Goal: Contribute content

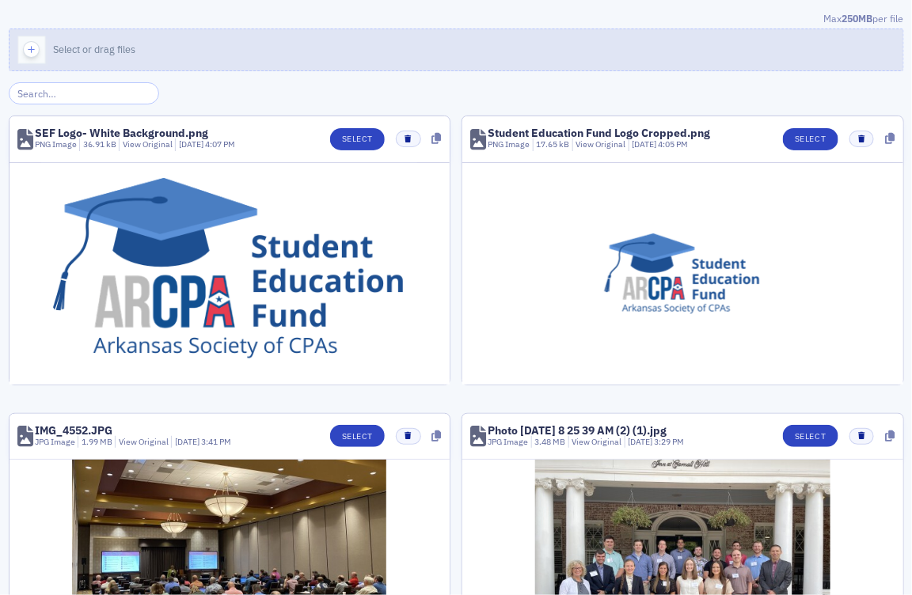
click at [32, 47] on icon "button" at bounding box center [32, 50] width 14 height 14
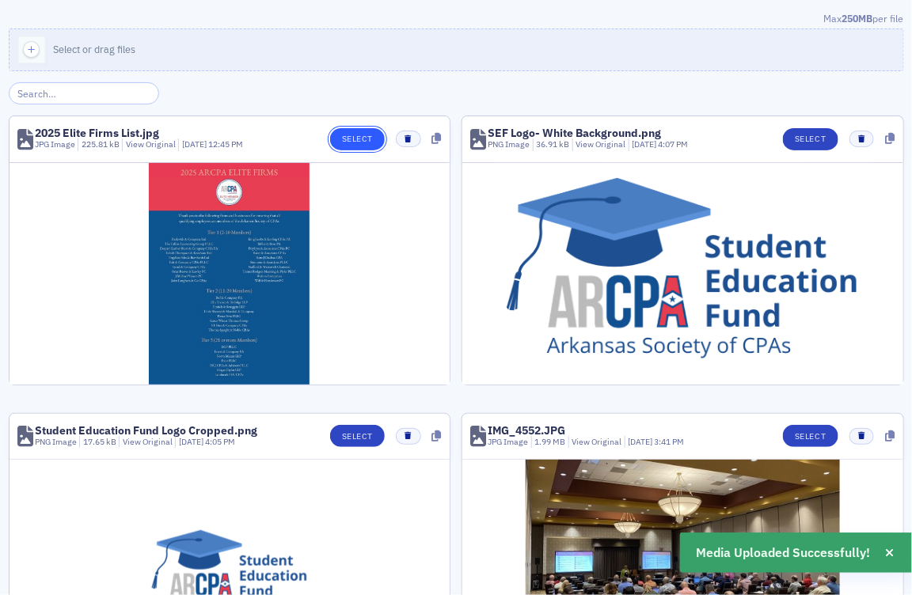
click at [340, 137] on button "Select" at bounding box center [357, 139] width 55 height 22
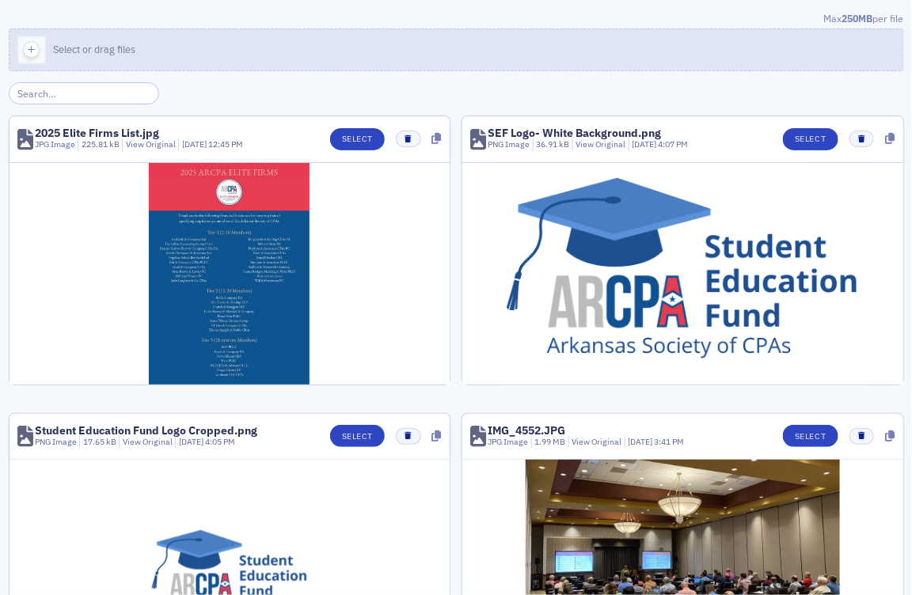
click at [37, 44] on icon "button" at bounding box center [32, 50] width 14 height 14
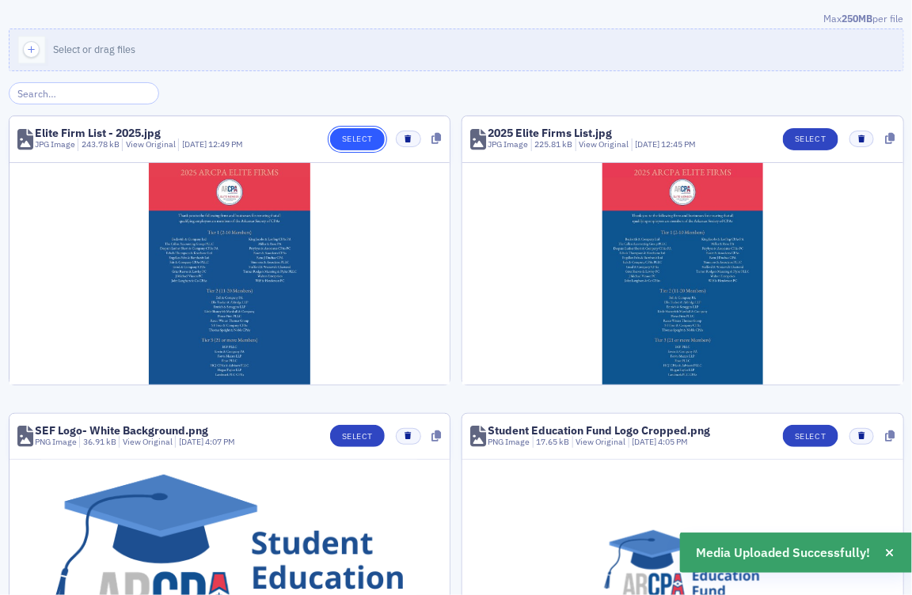
click at [336, 132] on button "Select" at bounding box center [357, 139] width 55 height 22
